Goal: Task Accomplishment & Management: Manage account settings

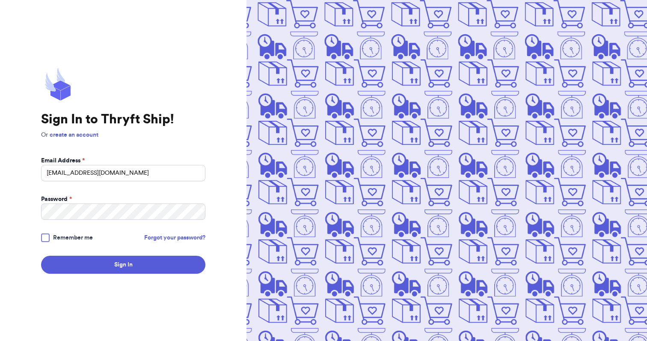
type input "[EMAIL_ADDRESS][DOMAIN_NAME]"
click at [41, 255] on button "Sign In" at bounding box center [123, 264] width 164 height 18
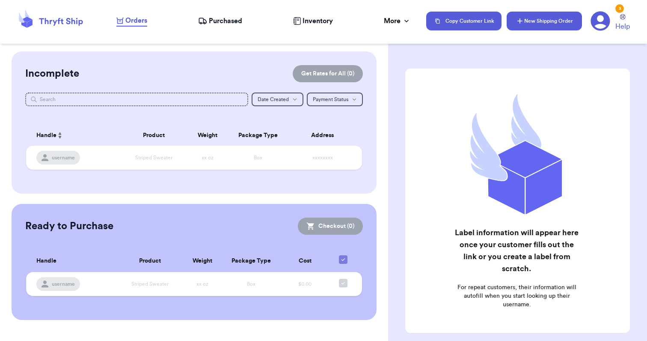
click at [529, 28] on button "New Shipping Order" at bounding box center [544, 21] width 75 height 19
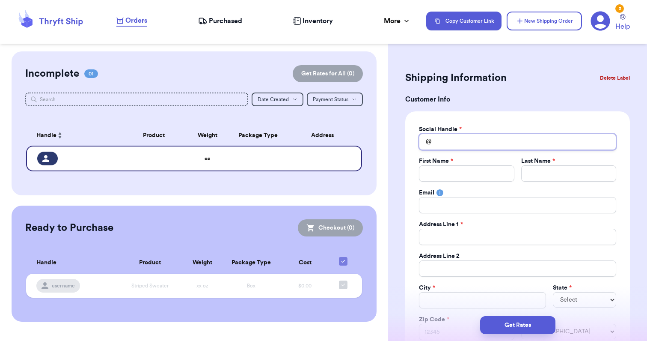
click at [475, 136] on input "Total Amount Paid" at bounding box center [517, 141] width 197 height 16
type input "r"
type input "ri"
type input "ric"
type input "[PERSON_NAME]"
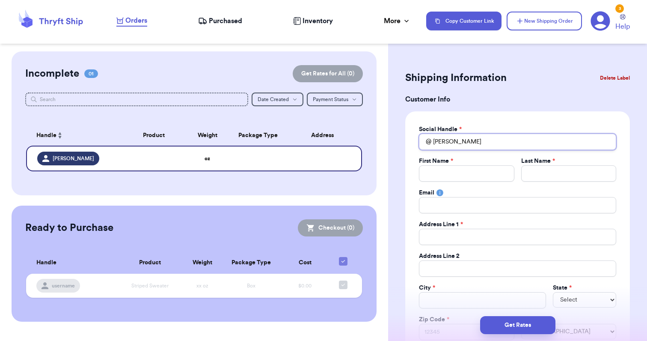
type input "[PERSON_NAME]"
type input "ricksa"
type input "ricksan"
type input "ricksann"
type input "ricksanni"
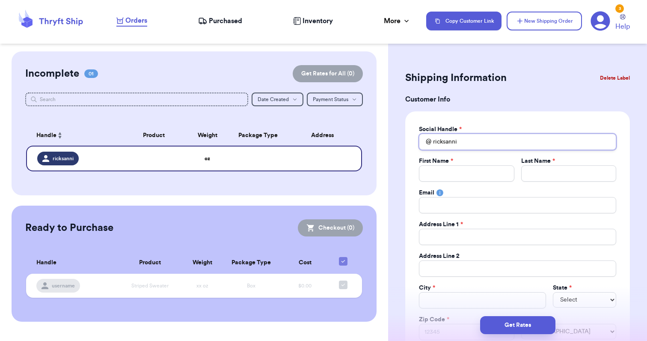
type input "ricksannic"
type input "ricksannico"
type input "ricksannicol"
type input "ricksannicola"
type input "ricksannicolas"
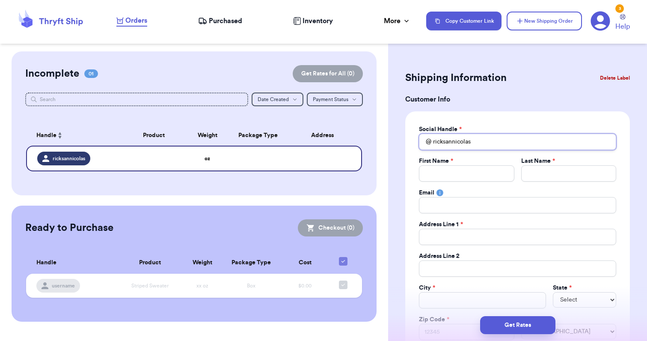
type input "ricksannicolas"
click at [478, 169] on input "Total Amount Paid" at bounding box center [466, 173] width 95 height 16
type input "K"
type input "Ku"
type input "Kum"
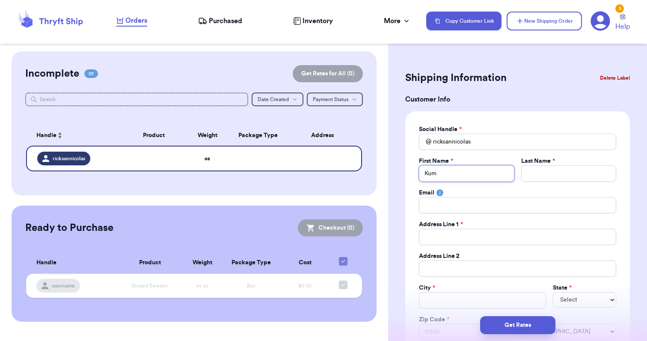
type input "Kumu"
type input "Kumu R"
type input "Kumu Ri"
type input "Kumu Ric"
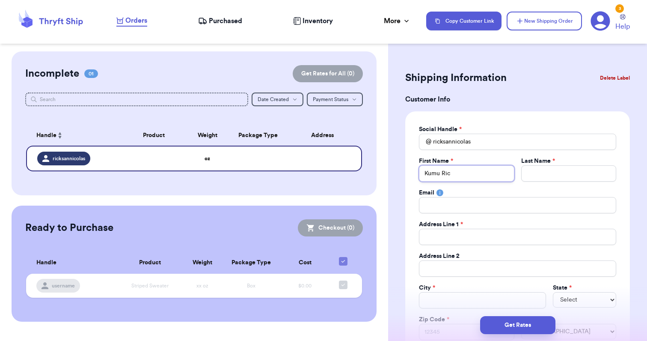
type input "[PERSON_NAME]"
type input "S"
type input "Sa"
type input "San"
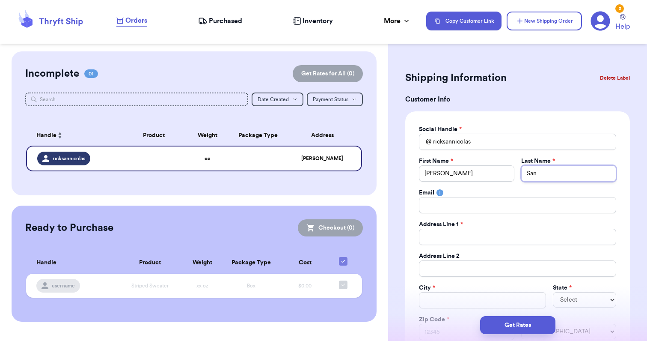
type input "San"
type input "San N"
type input "San Ni"
type input "San Nic"
type input "San Nico"
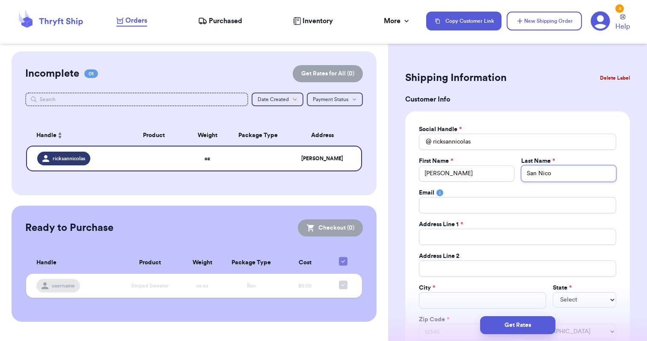
type input "San [PERSON_NAME]"
type input "San Nicola"
type input "San Nicolas"
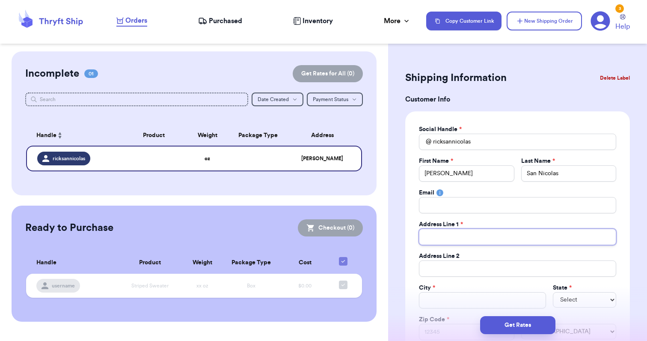
click at [453, 235] on input "Total Amount Paid" at bounding box center [517, 236] width 197 height 16
type input "2"
type input "25"
type input "251"
type input "2513"
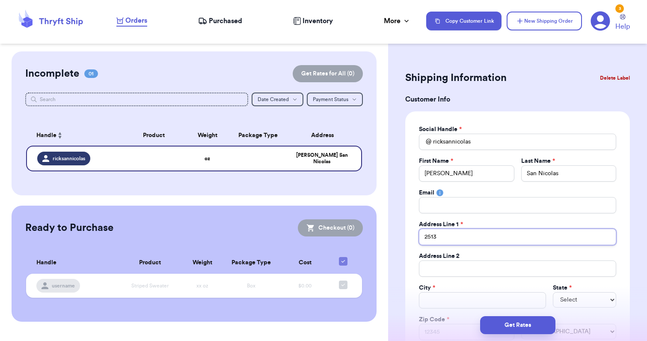
type input "2513"
type input "2513 B"
type input "2513 Bu"
type input "2513 Bur"
type input "2513 [PERSON_NAME]"
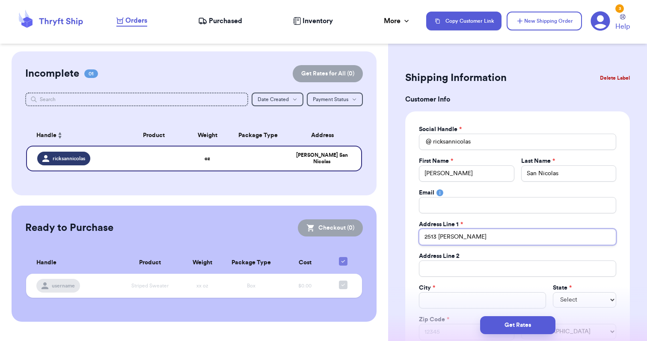
type input "2513 Burlw"
type input "2513 Burlwo"
type input "2513 Burlwoo"
type input "2513 [GEOGRAPHIC_DATA]"
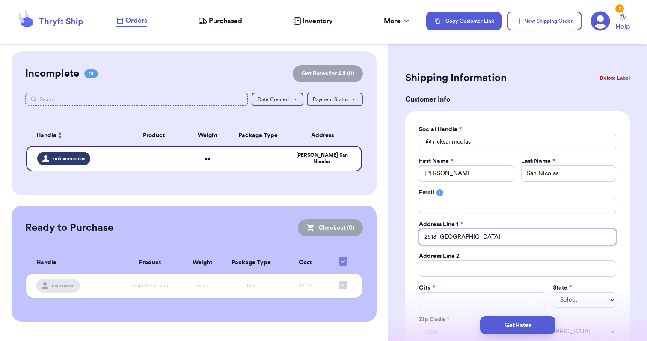
type input "2513 Burlwood D"
type input "[STREET_ADDRESS]"
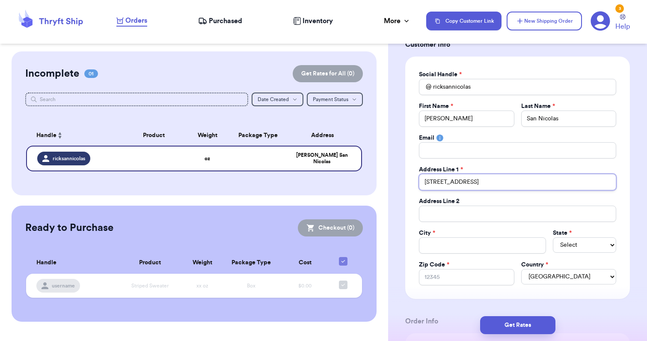
scroll to position [61, 0]
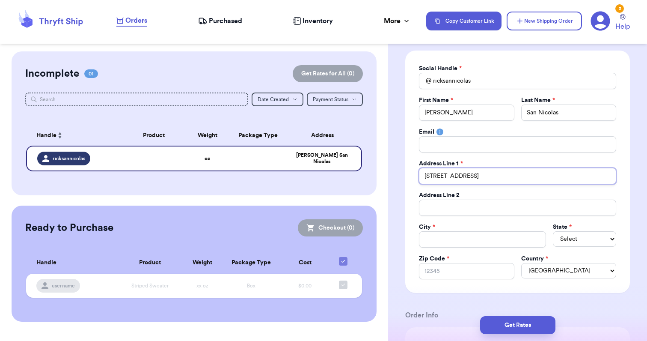
type input "[STREET_ADDRESS]"
click at [452, 239] on input "Total Amount Paid" at bounding box center [482, 239] width 127 height 16
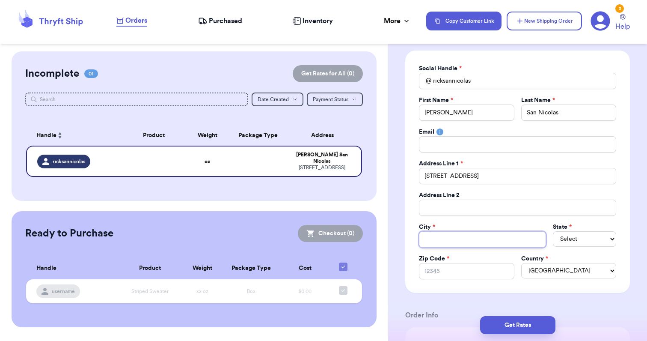
type input "M"
type input "Mo"
type input "Mod"
type input "Mode"
type input "Modes"
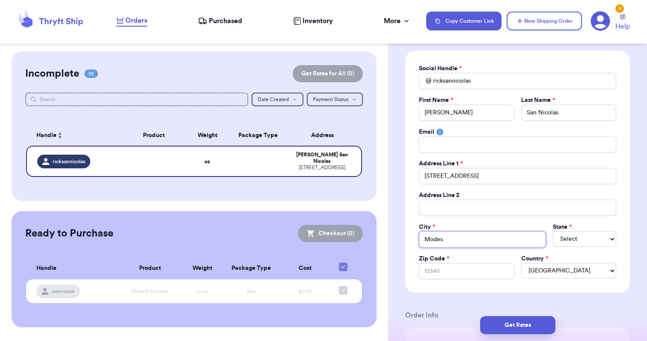
type input "Modest"
type input "Modesto"
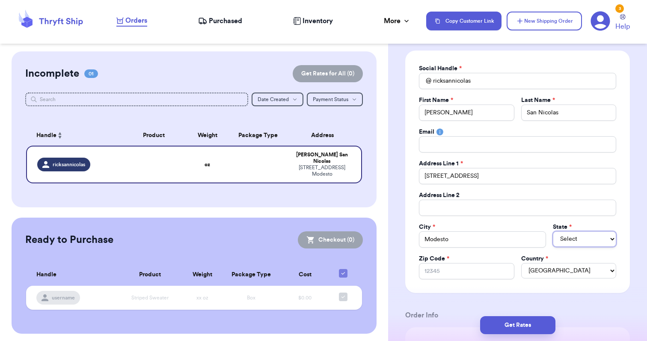
select select "CA"
type input "9"
type input "95"
type input "953"
type input "9535"
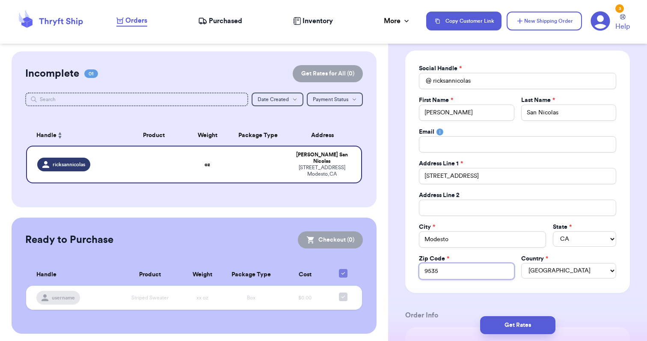
type input "95355"
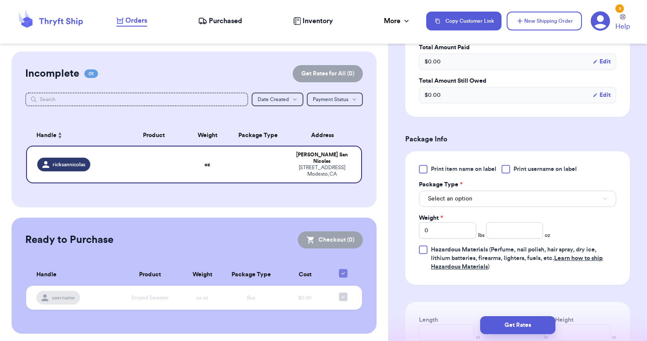
scroll to position [426, 0]
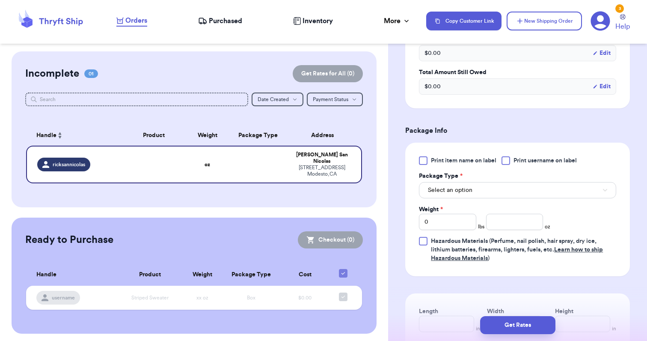
type input "95355"
click at [454, 225] on input "0" at bounding box center [447, 221] width 57 height 16
type input "2"
click at [516, 221] on input "number" at bounding box center [514, 221] width 57 height 16
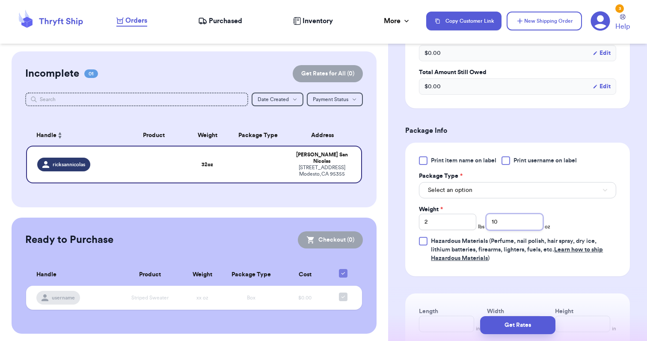
type input "10"
click at [500, 194] on button "Select an option" at bounding box center [517, 190] width 197 height 16
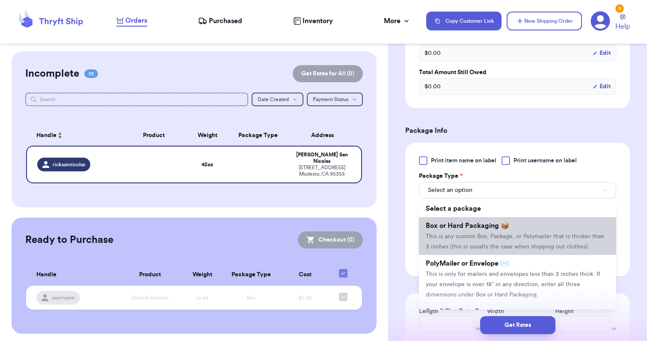
click at [497, 231] on li "Box or Hard Packaging 📦 This is any custom Box, Package, or Polymailer that is …" at bounding box center [517, 236] width 197 height 38
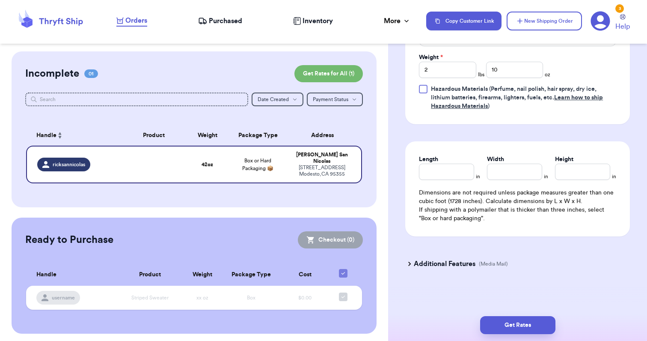
scroll to position [579, 0]
click at [408, 262] on icon at bounding box center [409, 263] width 9 height 9
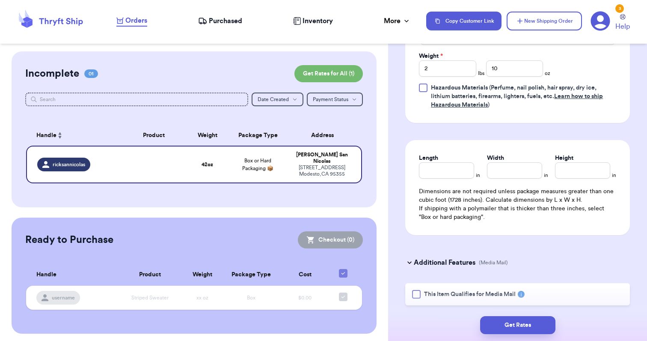
click at [418, 295] on div at bounding box center [416, 294] width 9 height 9
click at [0, 0] on input "This Item Qualifies for Media Mail" at bounding box center [0, 0] width 0 height 0
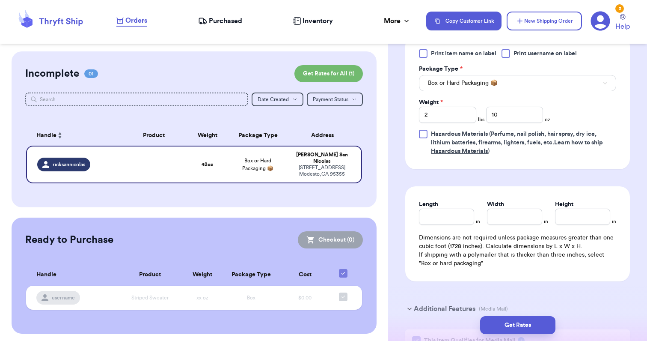
scroll to position [543, 0]
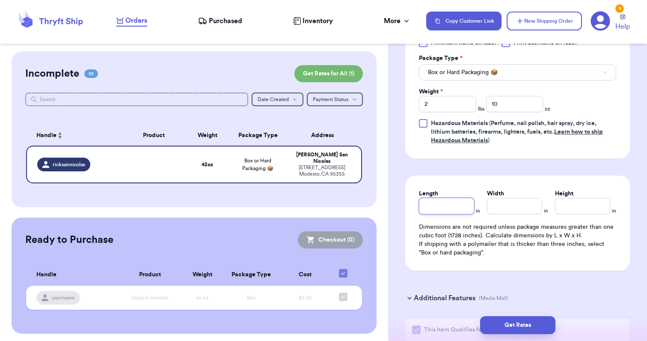
click at [462, 210] on input "Length" at bounding box center [446, 206] width 55 height 16
type input "14"
click at [499, 202] on input "Width *" at bounding box center [514, 206] width 55 height 16
type input "7"
click at [585, 211] on input "Height *" at bounding box center [582, 206] width 55 height 16
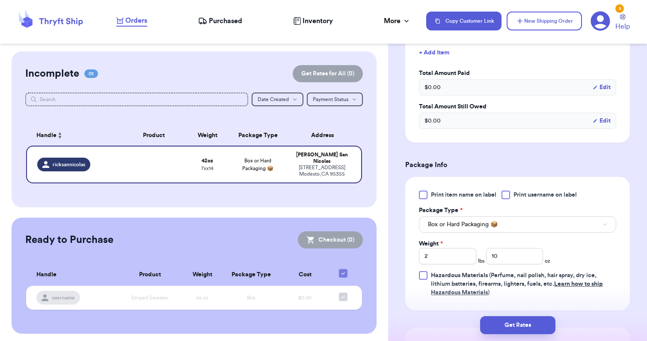
scroll to position [414, 0]
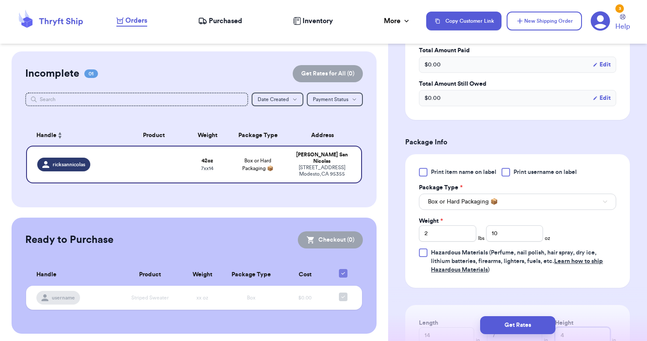
type input "4"
click at [536, 206] on button "Box or Hard Packaging 📦" at bounding box center [517, 201] width 197 height 16
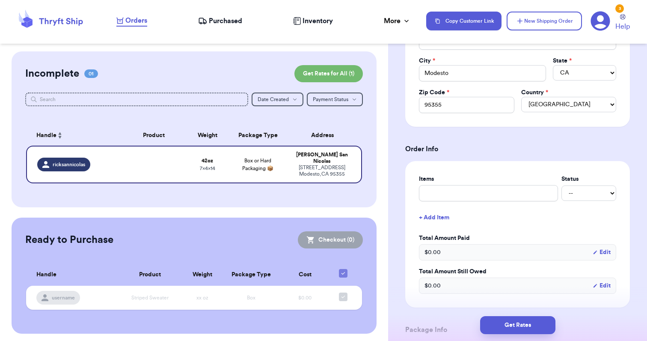
scroll to position [217, 0]
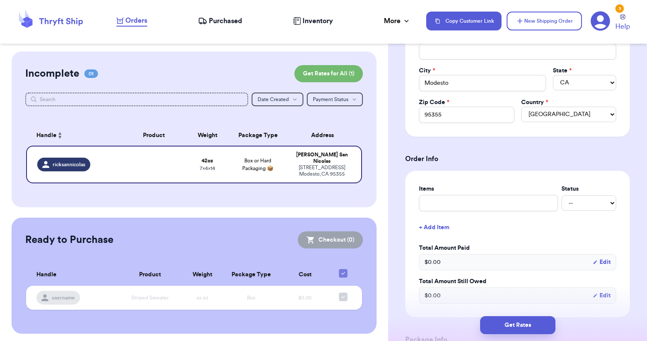
click at [408, 282] on div "Items Status -- Paid Owes + Add Item Total Amount Paid $ 0.00 Edit Total Amount…" at bounding box center [517, 244] width 225 height 146
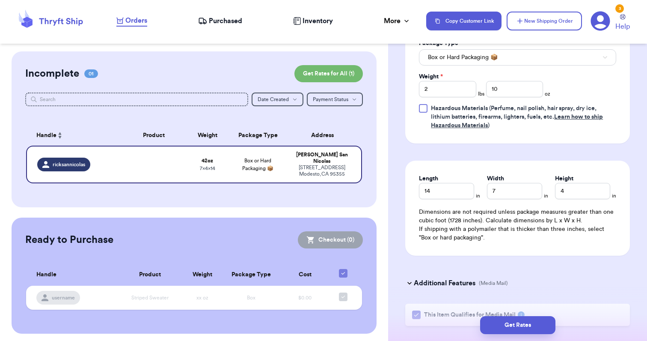
scroll to position [605, 0]
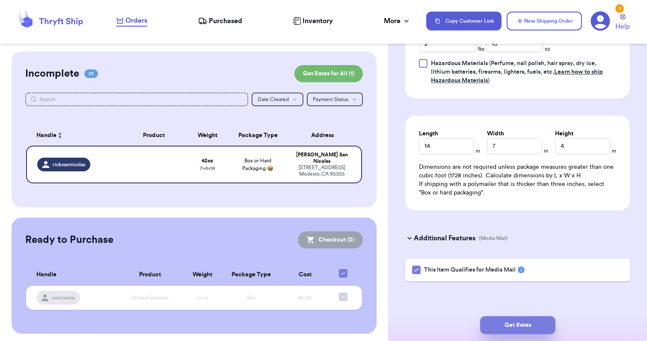
click at [510, 323] on button "Get Rates" at bounding box center [517, 325] width 75 height 18
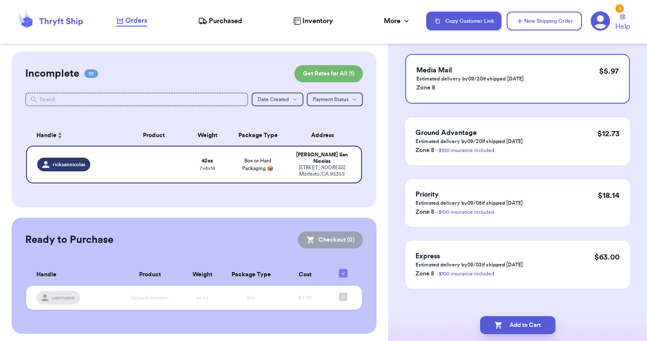
scroll to position [90, 0]
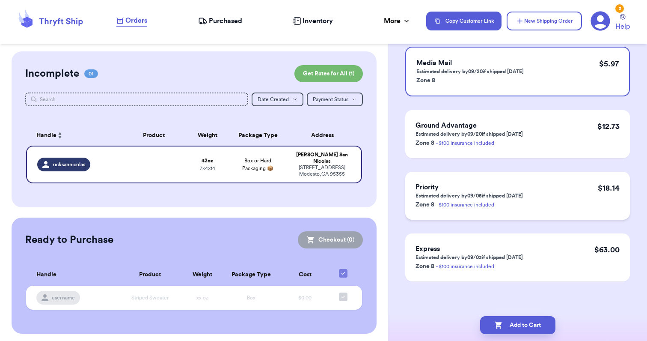
click at [488, 181] on div "Priority Estimated delivery by 09/05 if shipped [DATE] Zone 8 - $100 insurance …" at bounding box center [517, 196] width 225 height 48
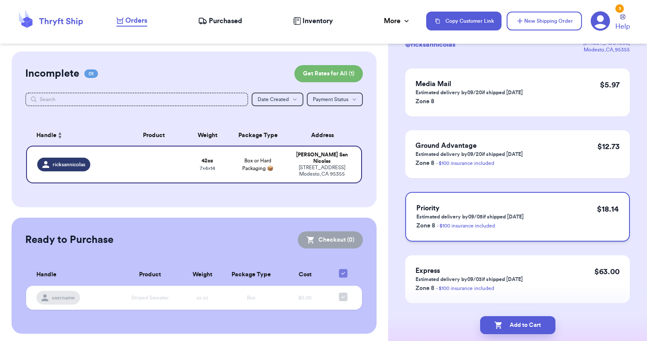
scroll to position [65, 0]
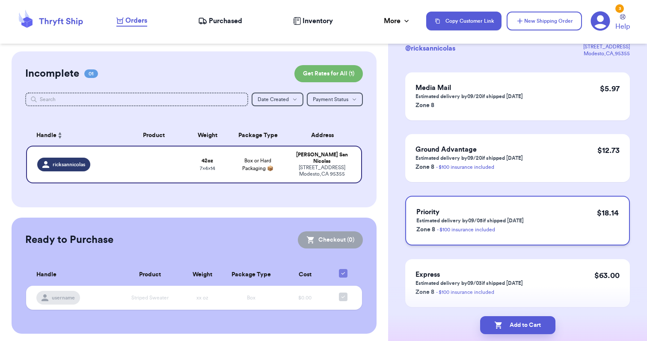
click at [486, 203] on div "Priority Estimated delivery by 09/05 if shipped [DATE] Zone 8 - $100 insurance …" at bounding box center [517, 221] width 225 height 50
click at [512, 323] on button "Add to Cart" at bounding box center [517, 325] width 75 height 18
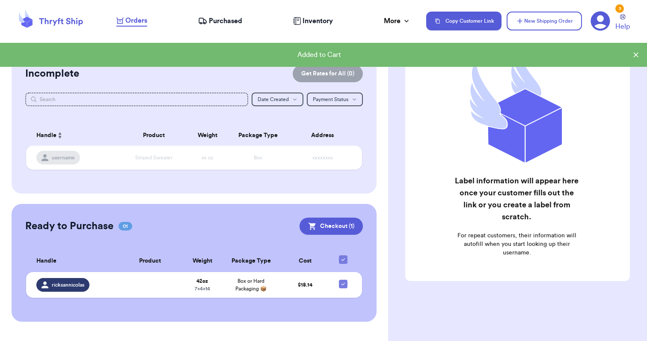
scroll to position [52, 0]
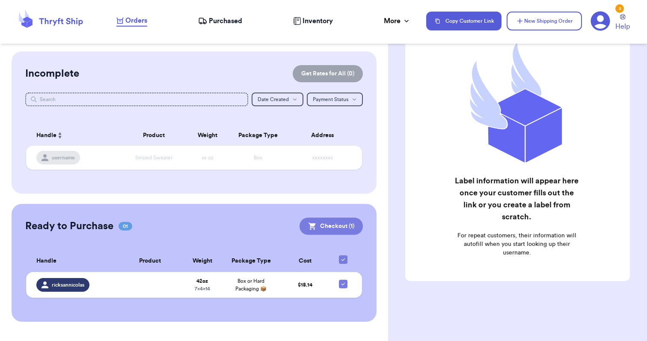
click at [342, 227] on button "Checkout ( 1 )" at bounding box center [330, 225] width 63 height 17
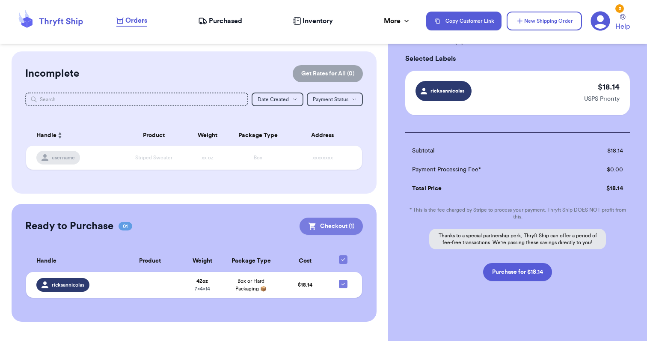
scroll to position [36, 0]
click at [535, 269] on button "Purchase for $18.14" at bounding box center [517, 272] width 69 height 18
checkbox input "false"
checkbox input "true"
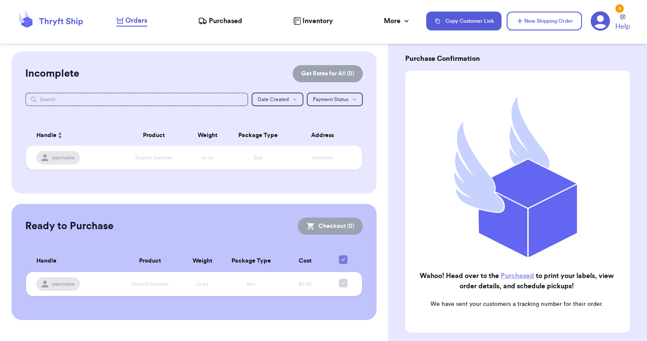
click at [227, 22] on span "Purchased" at bounding box center [225, 21] width 33 height 10
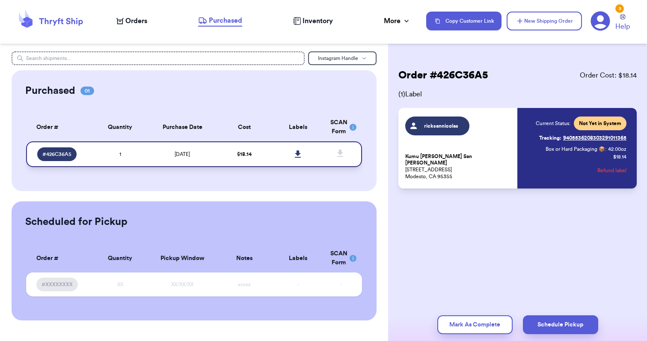
click at [296, 152] on icon at bounding box center [298, 154] width 6 height 8
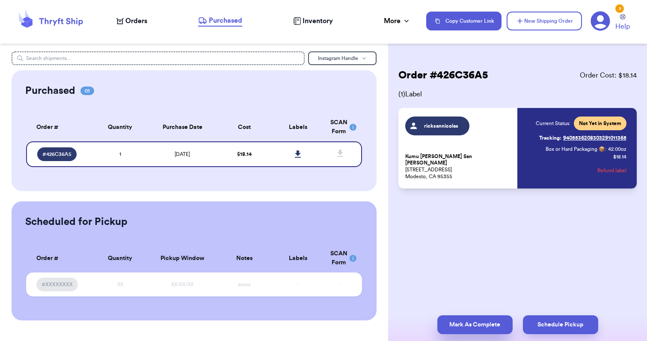
click at [453, 319] on button "Mark As Complete" at bounding box center [474, 324] width 75 height 19
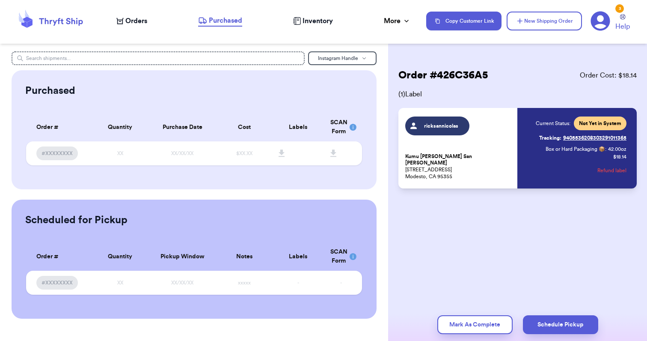
click at [602, 17] on icon at bounding box center [600, 21] width 20 height 20
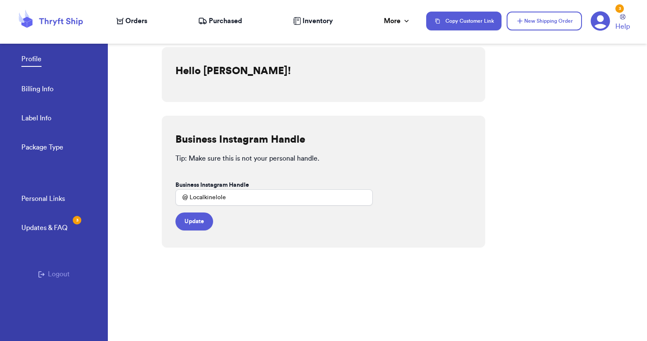
click at [70, 270] on div "Personal Links Updates & FAQ 3 Logout" at bounding box center [54, 266] width 108 height 147
click at [63, 272] on button "Logout" at bounding box center [54, 274] width 32 height 10
